Goal: Task Accomplishment & Management: Complete application form

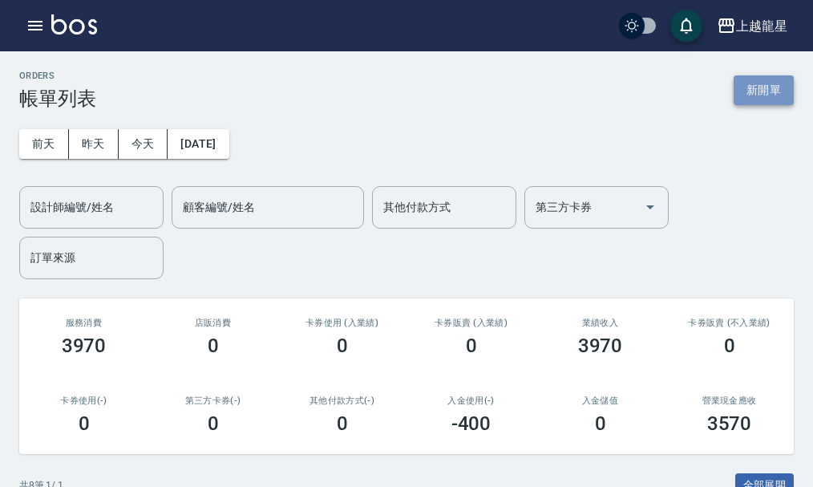
click at [741, 84] on button "新開單" at bounding box center [763, 90] width 60 height 30
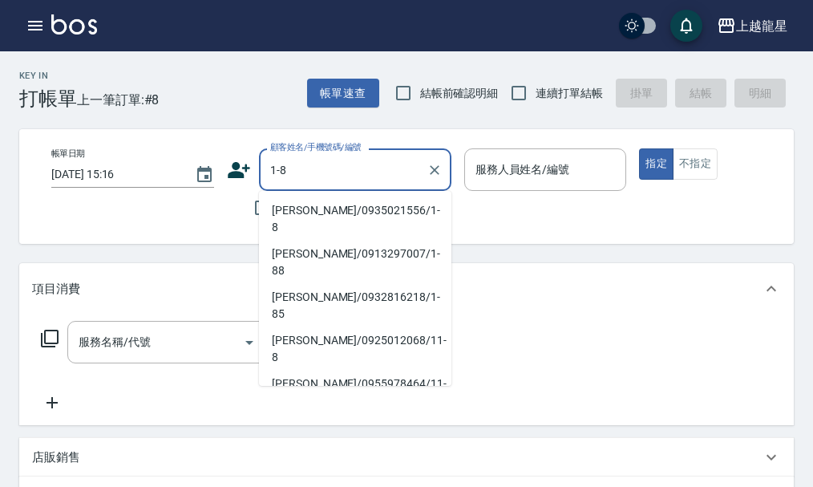
click at [324, 208] on li "[PERSON_NAME]/0935021556/1-8" at bounding box center [355, 218] width 192 height 43
type input "[PERSON_NAME]/0935021556/1-8"
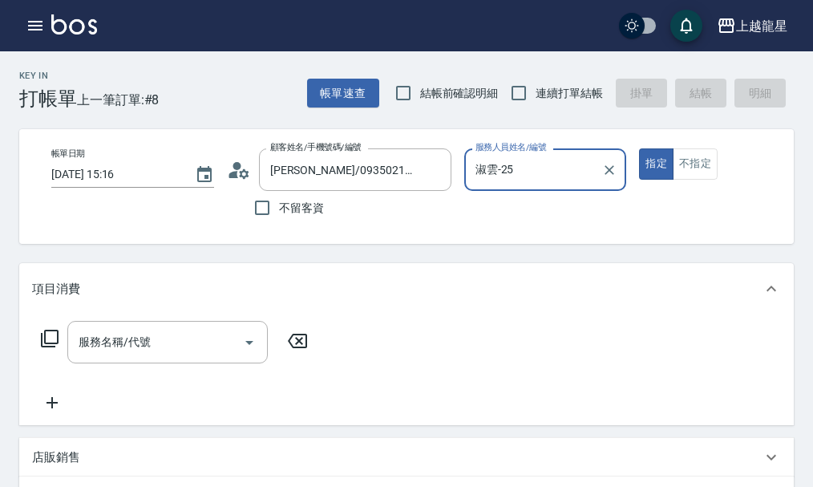
type input "淑雲-25"
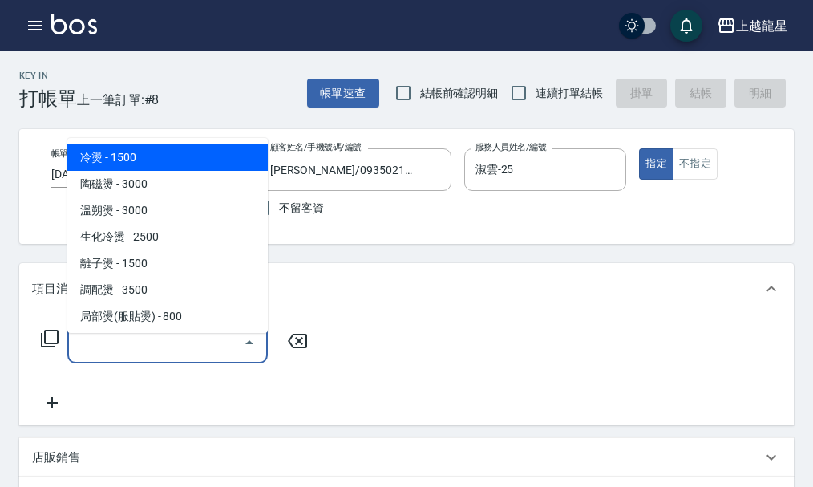
drag, startPoint x: 176, startPoint y: 362, endPoint x: 184, endPoint y: 370, distance: 11.4
click at [176, 356] on input "服務名稱/代號" at bounding box center [156, 342] width 162 height 28
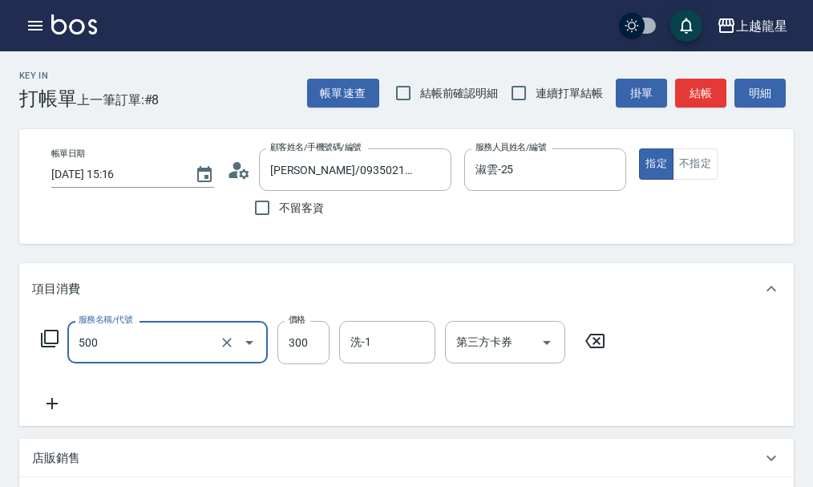
type input "一般洗髮(500)"
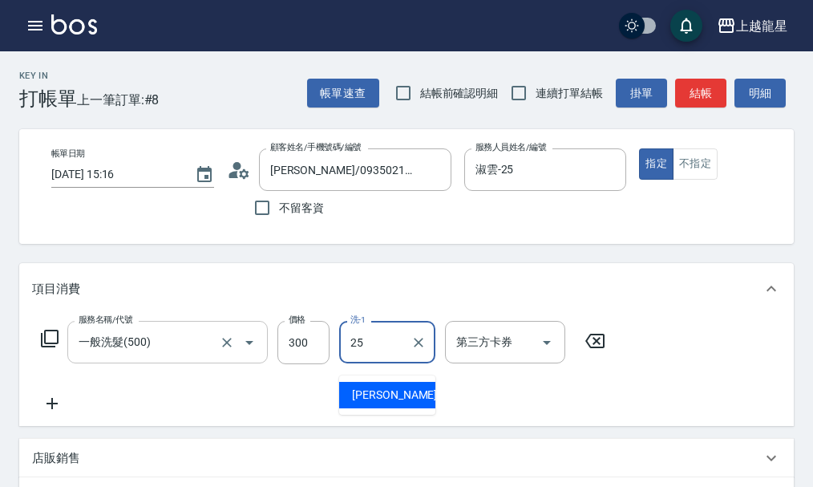
type input "淑雲-25"
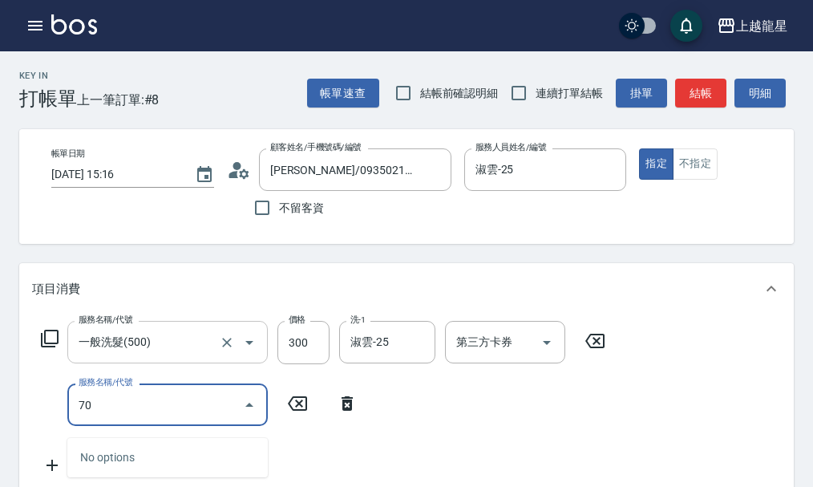
type input "708"
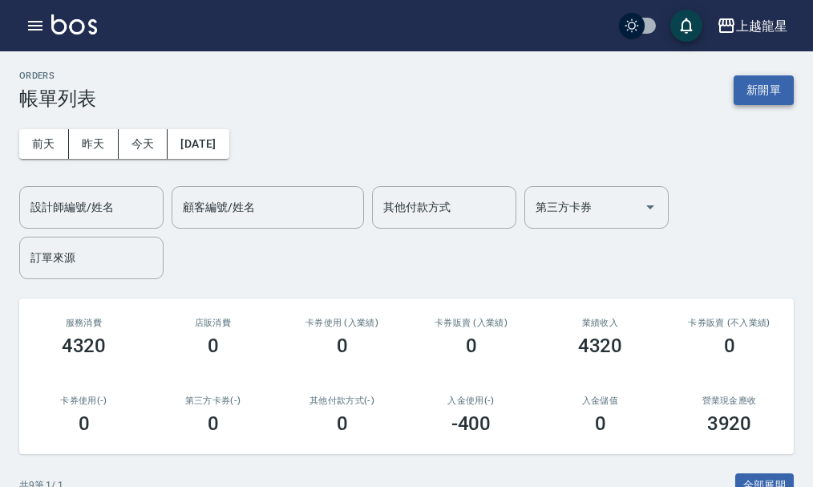
click at [763, 89] on button "新開單" at bounding box center [763, 90] width 60 height 30
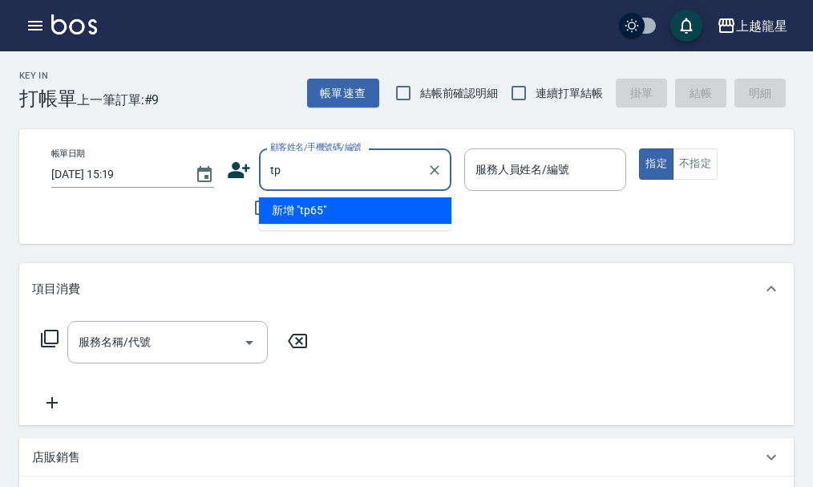
type input "t"
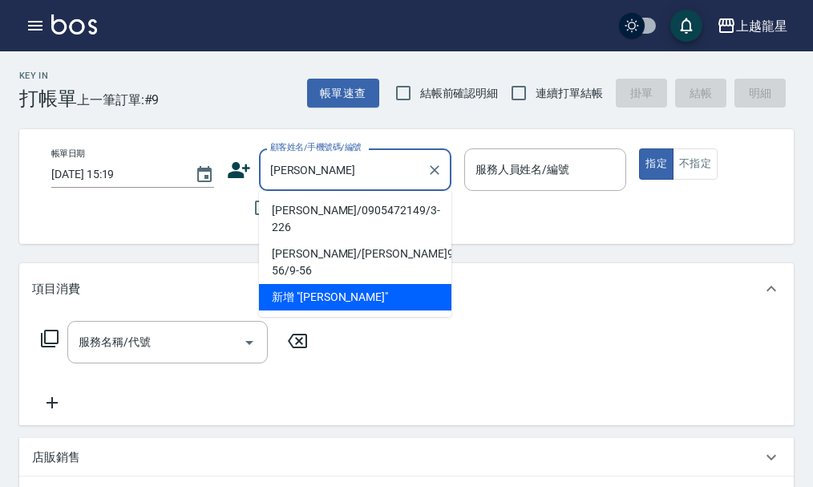
click at [349, 215] on li "[PERSON_NAME]/0905472149/3-226" at bounding box center [355, 218] width 192 height 43
type input "[PERSON_NAME]/0905472149/3-226"
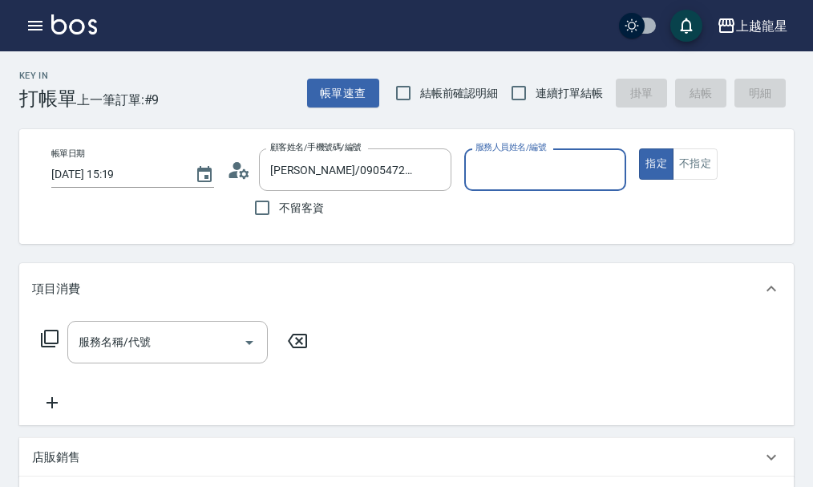
type input "雅君-7"
click at [118, 331] on div "服務名稱/代號 服務名稱/代號" at bounding box center [406, 369] width 774 height 111
click at [94, 358] on div "服務名稱/代號 服務名稱/代號" at bounding box center [167, 342] width 200 height 42
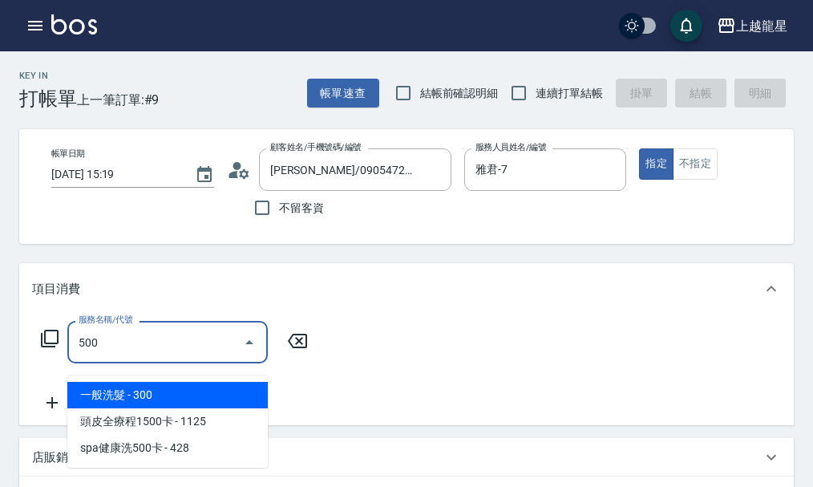
type input "一般洗髮(500)"
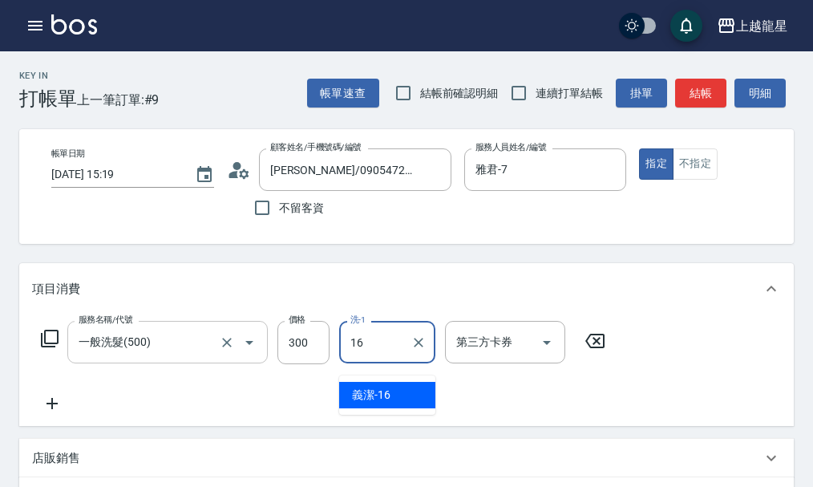
type input "義潔-16"
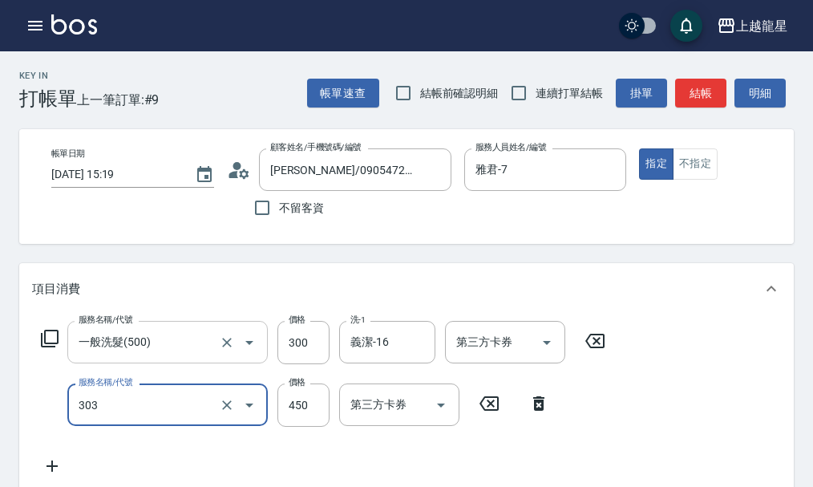
type input "剪髮(303)"
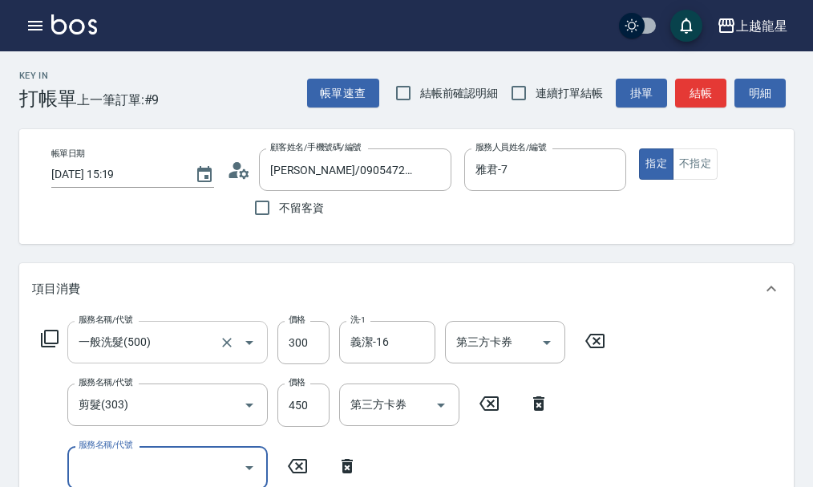
scroll to position [7, 0]
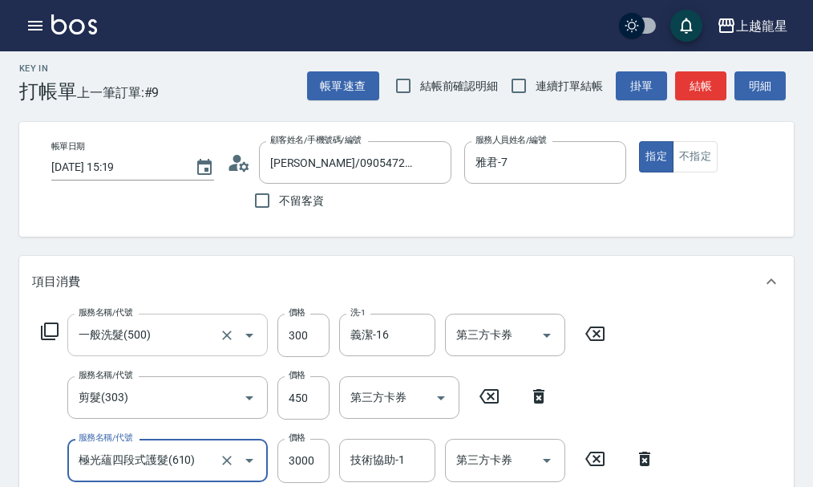
type input "極光蘊四段式護髮(610)"
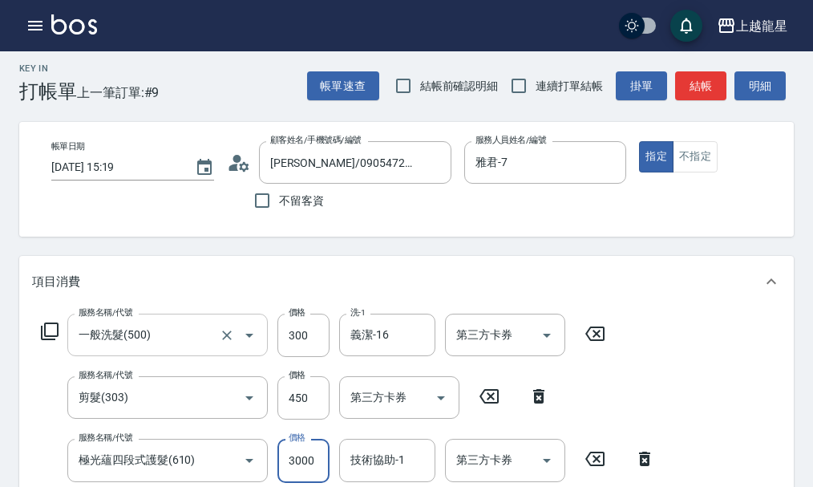
scroll to position [15, 0]
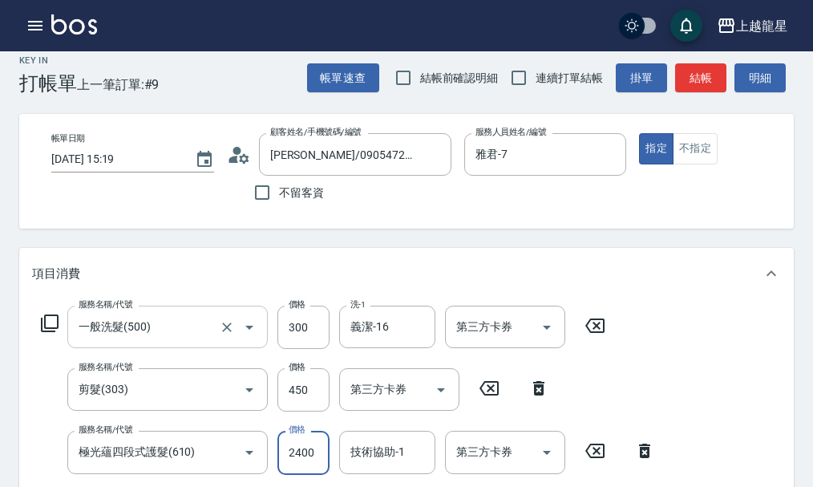
type input "2400"
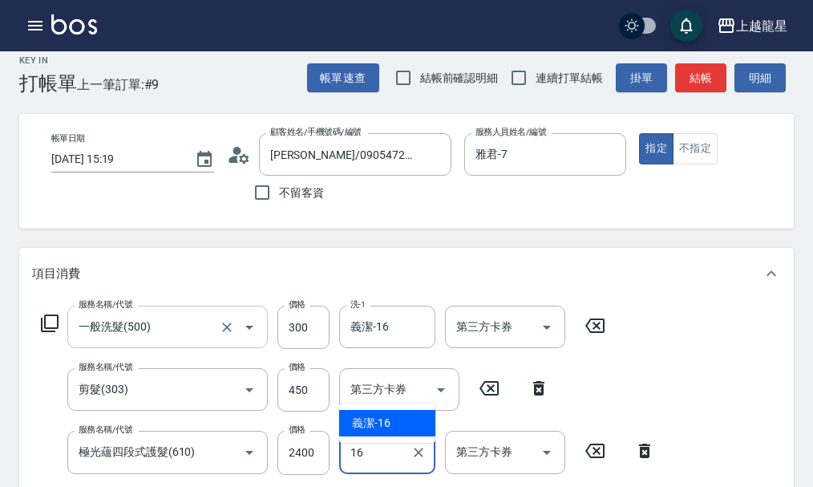
type input "義潔-16"
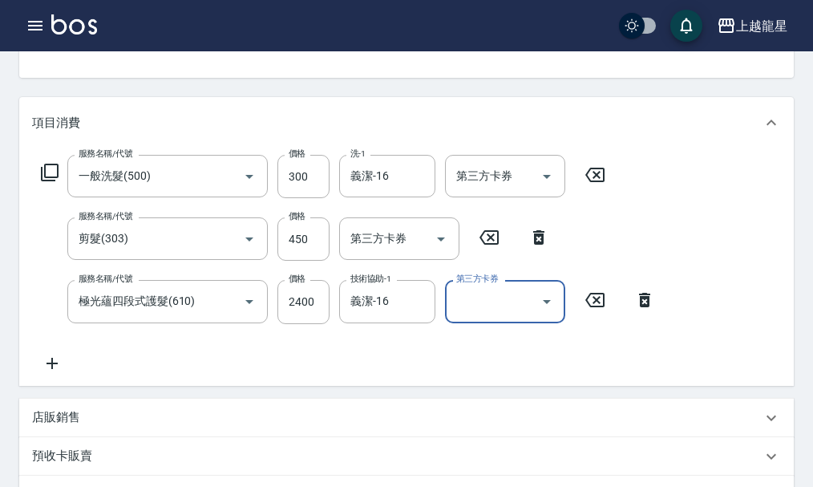
scroll to position [496, 0]
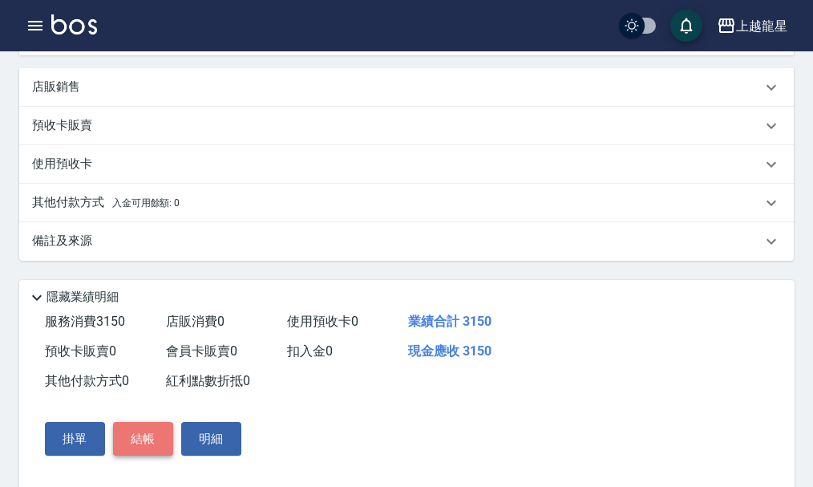
click at [144, 453] on button "結帳" at bounding box center [143, 439] width 60 height 34
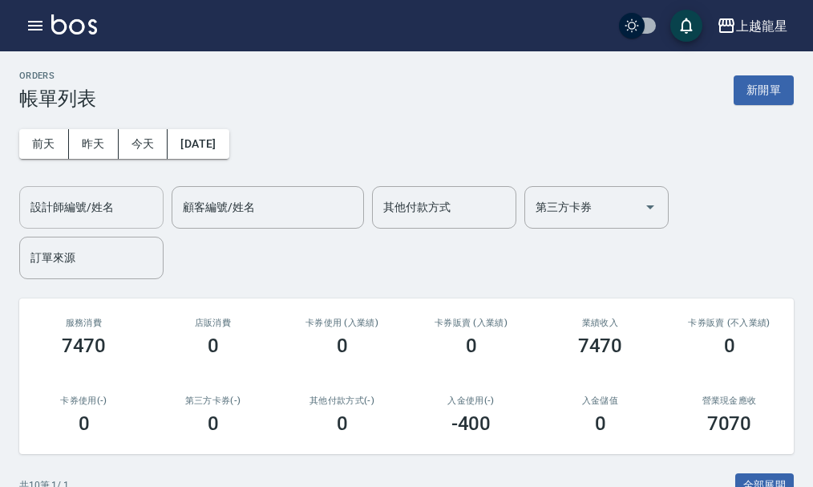
click at [110, 205] on input "設計師編號/姓名" at bounding box center [91, 207] width 130 height 28
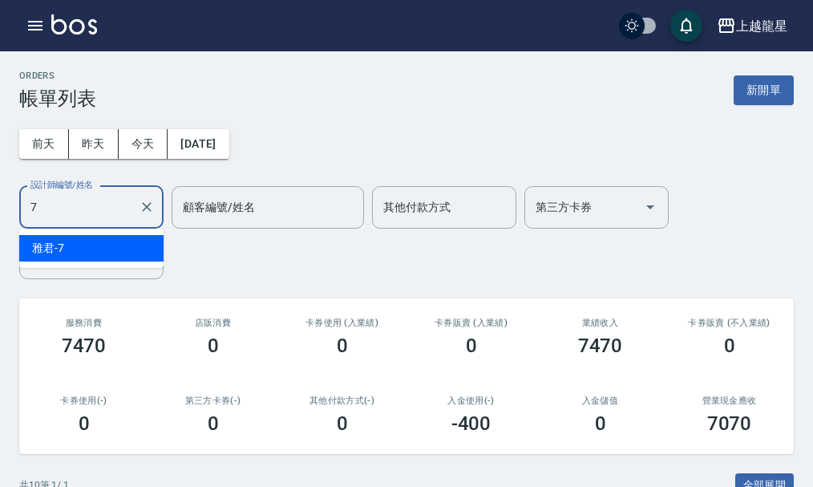
type input "雅君-7"
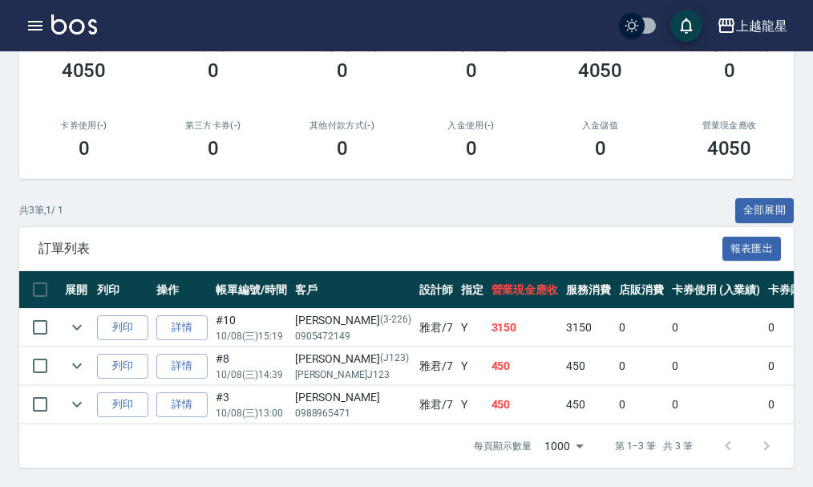
scroll to position [287, 0]
